Goal: Task Accomplishment & Management: Use online tool/utility

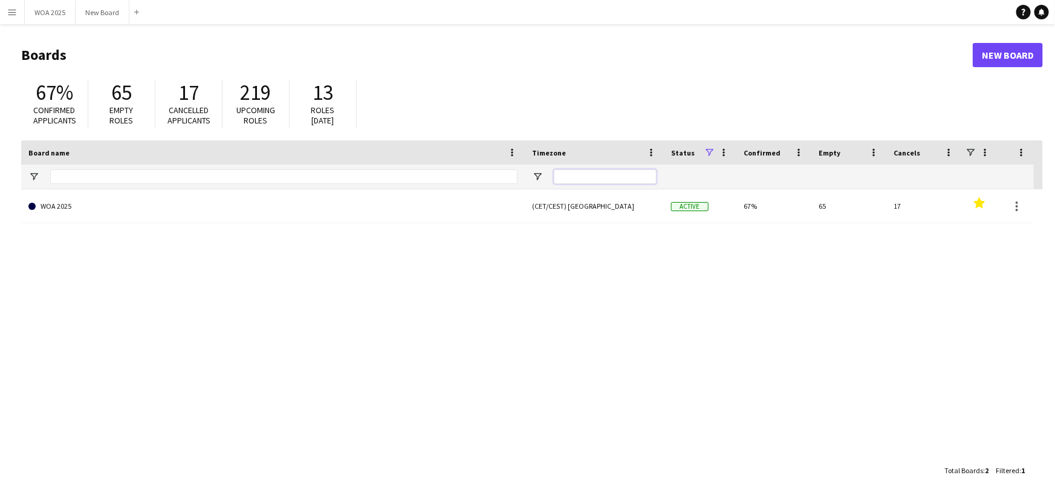
click at [586, 172] on input "Timezone Filter Input" at bounding box center [605, 176] width 103 height 15
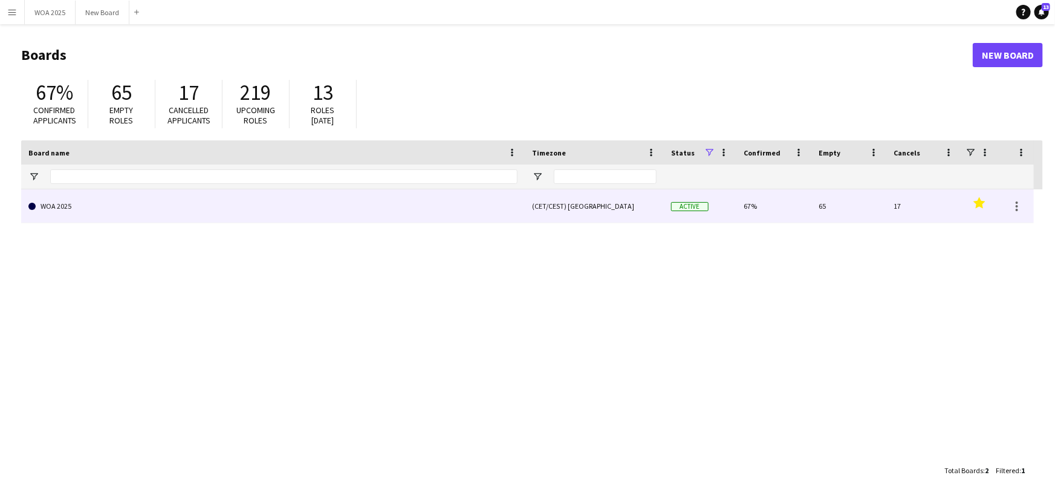
click at [203, 214] on link "WOA 2025" at bounding box center [272, 206] width 489 height 34
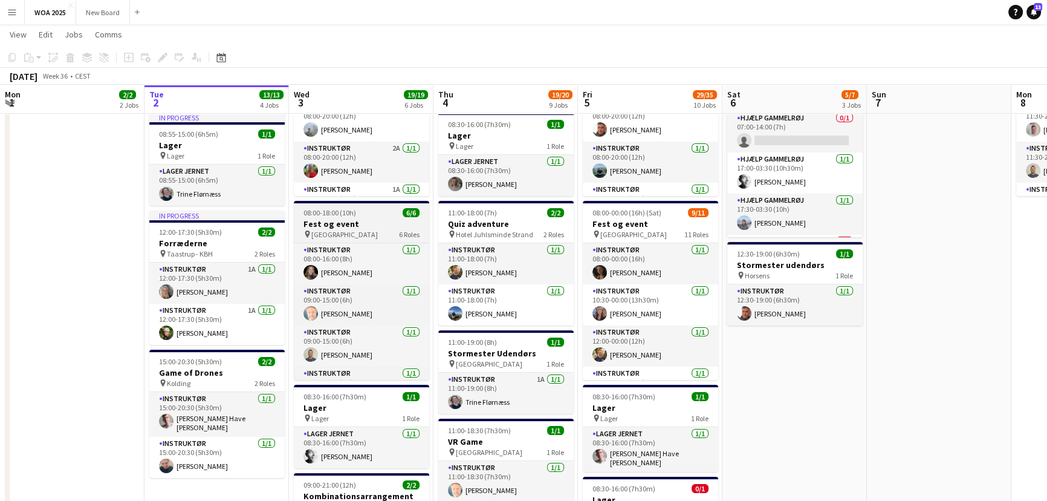
click at [375, 226] on h3 "Fest og event" at bounding box center [361, 223] width 135 height 11
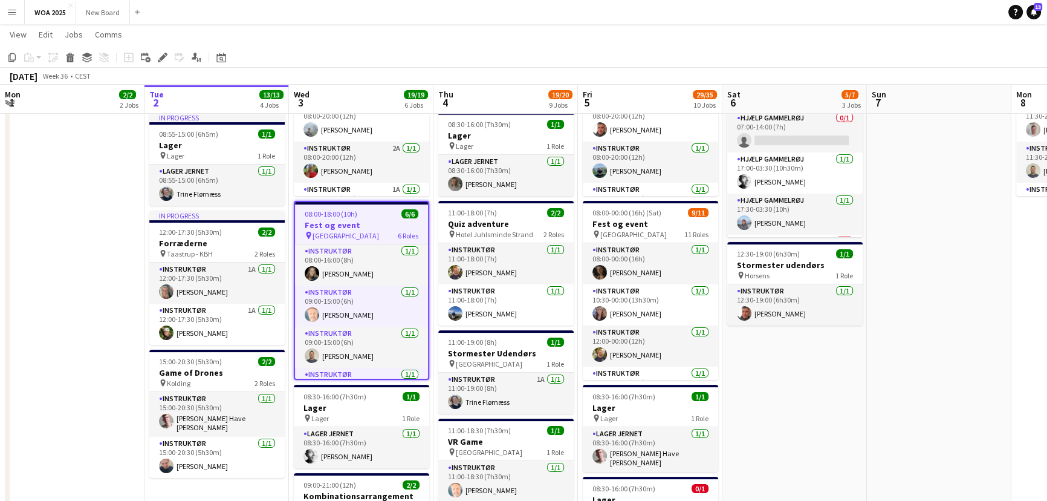
click at [381, 228] on h3 "Fest og event" at bounding box center [361, 224] width 133 height 11
